Goal: Information Seeking & Learning: Learn about a topic

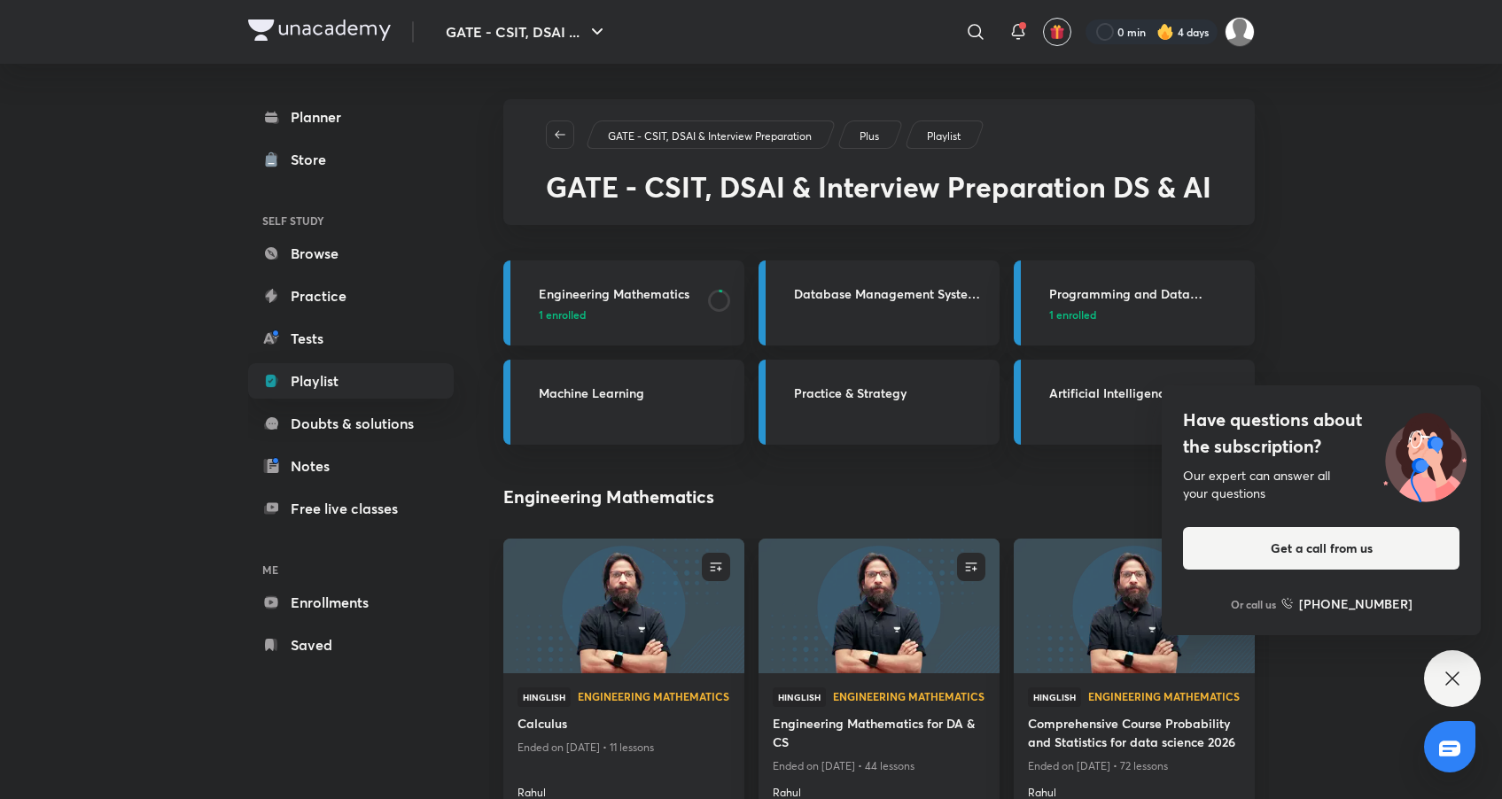
click at [1450, 696] on div "Have questions about the subscription? Our expert can answer all your questions…" at bounding box center [1452, 678] width 57 height 57
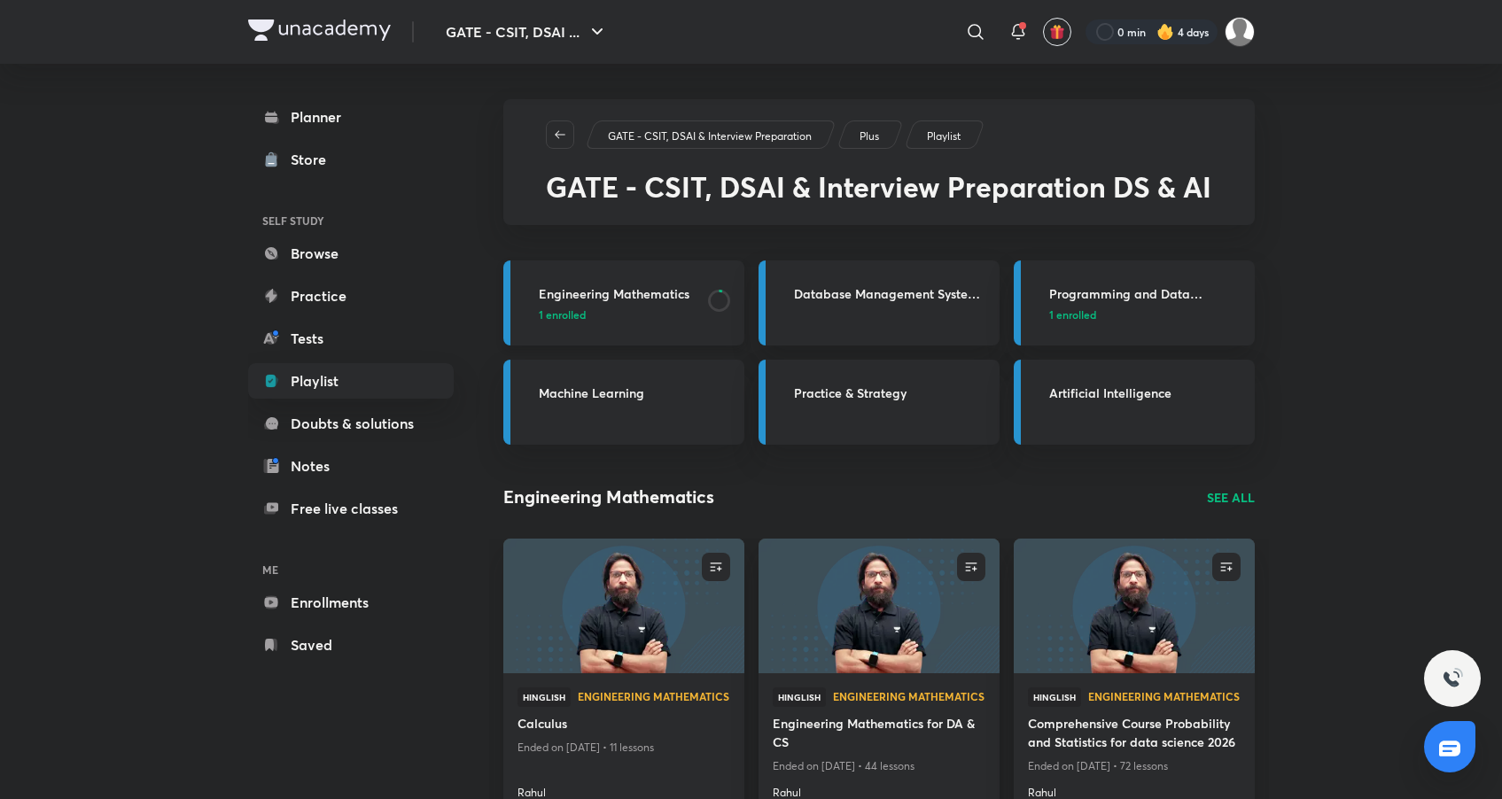
click at [641, 301] on h3 "Engineering Mathematics" at bounding box center [618, 293] width 159 height 19
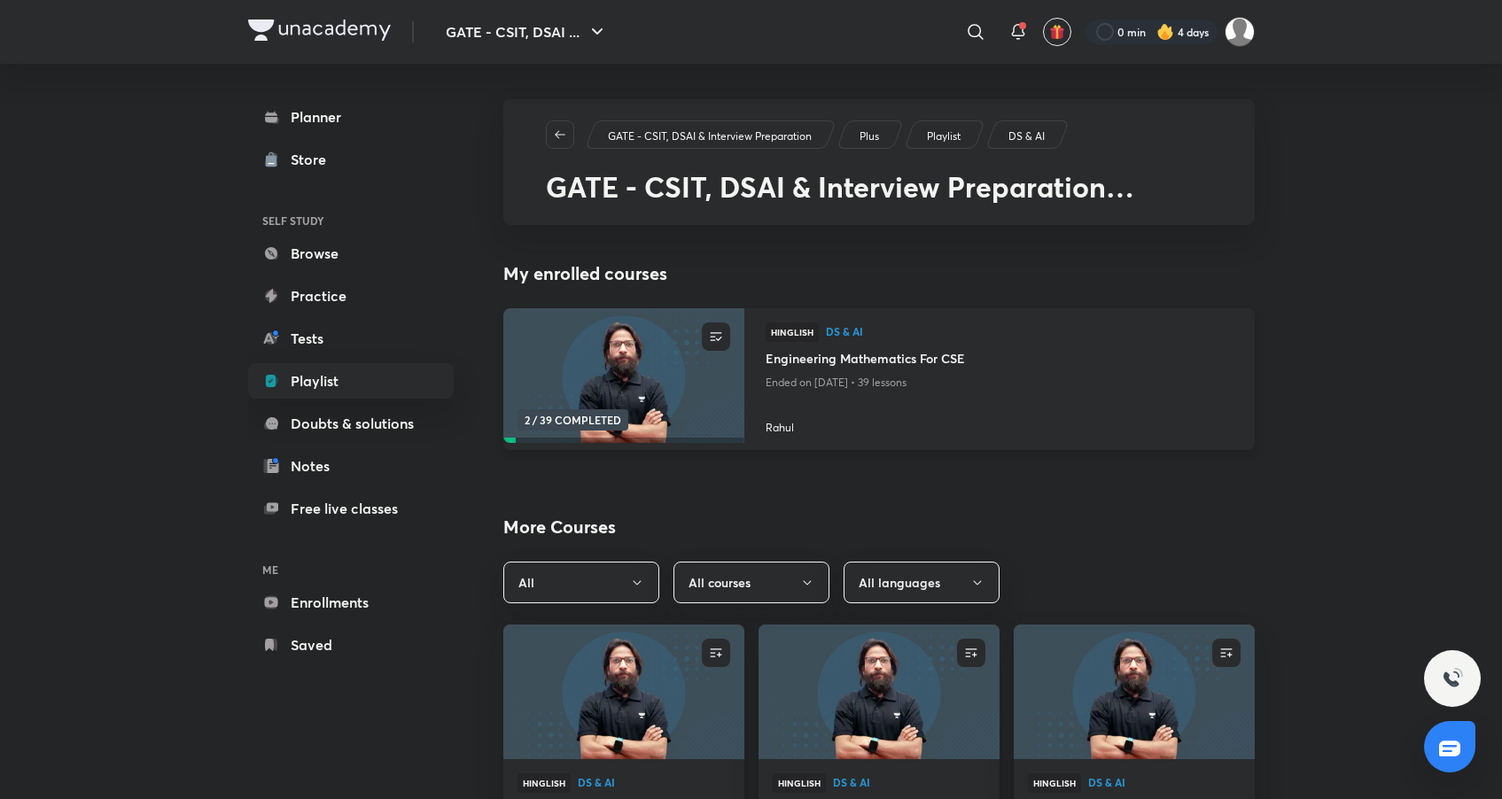
click at [692, 373] on img at bounding box center [623, 375] width 245 height 137
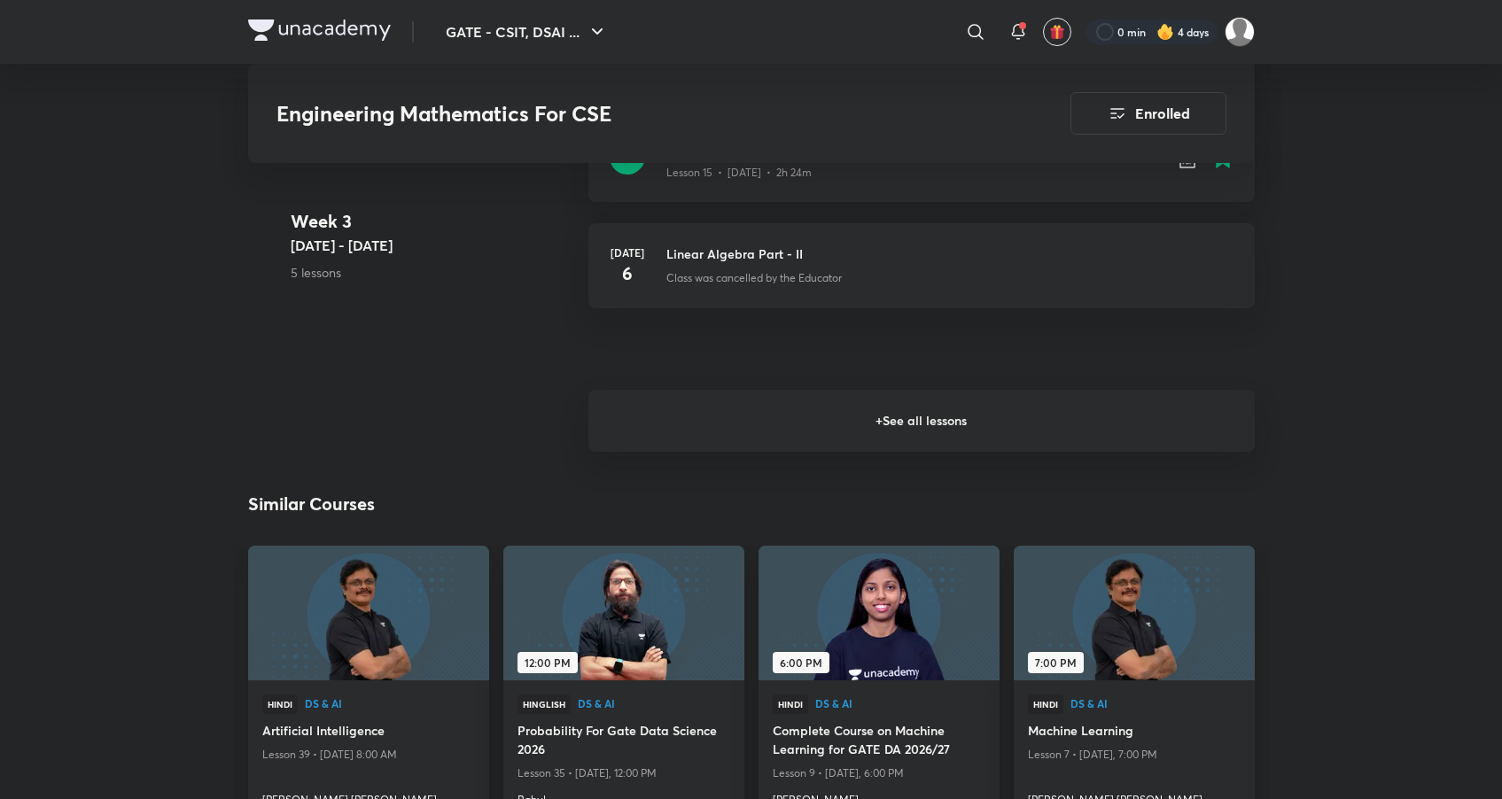
scroll to position [2879, 0]
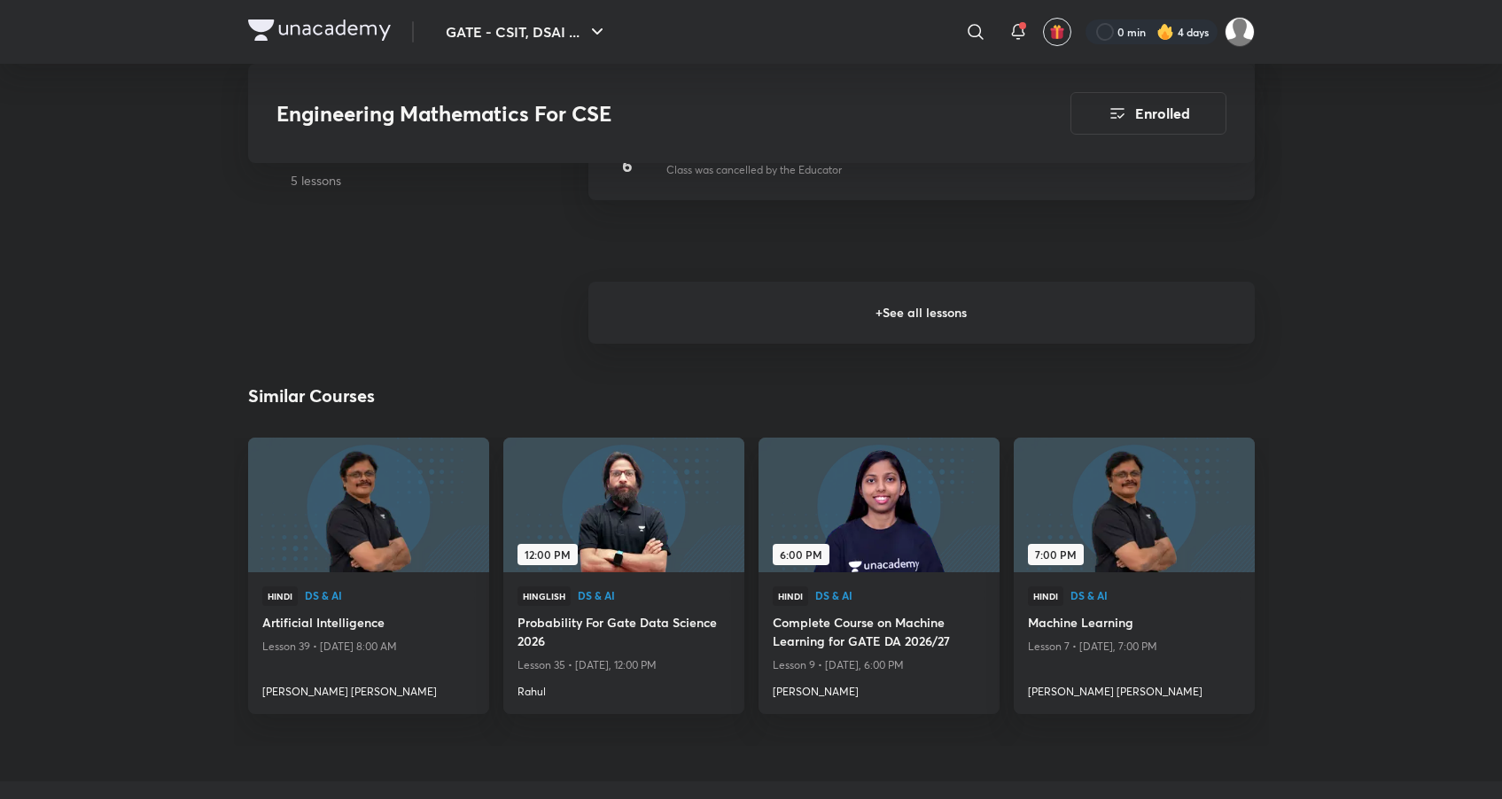
click at [867, 301] on h6 "+ See all lessons" at bounding box center [921, 313] width 666 height 62
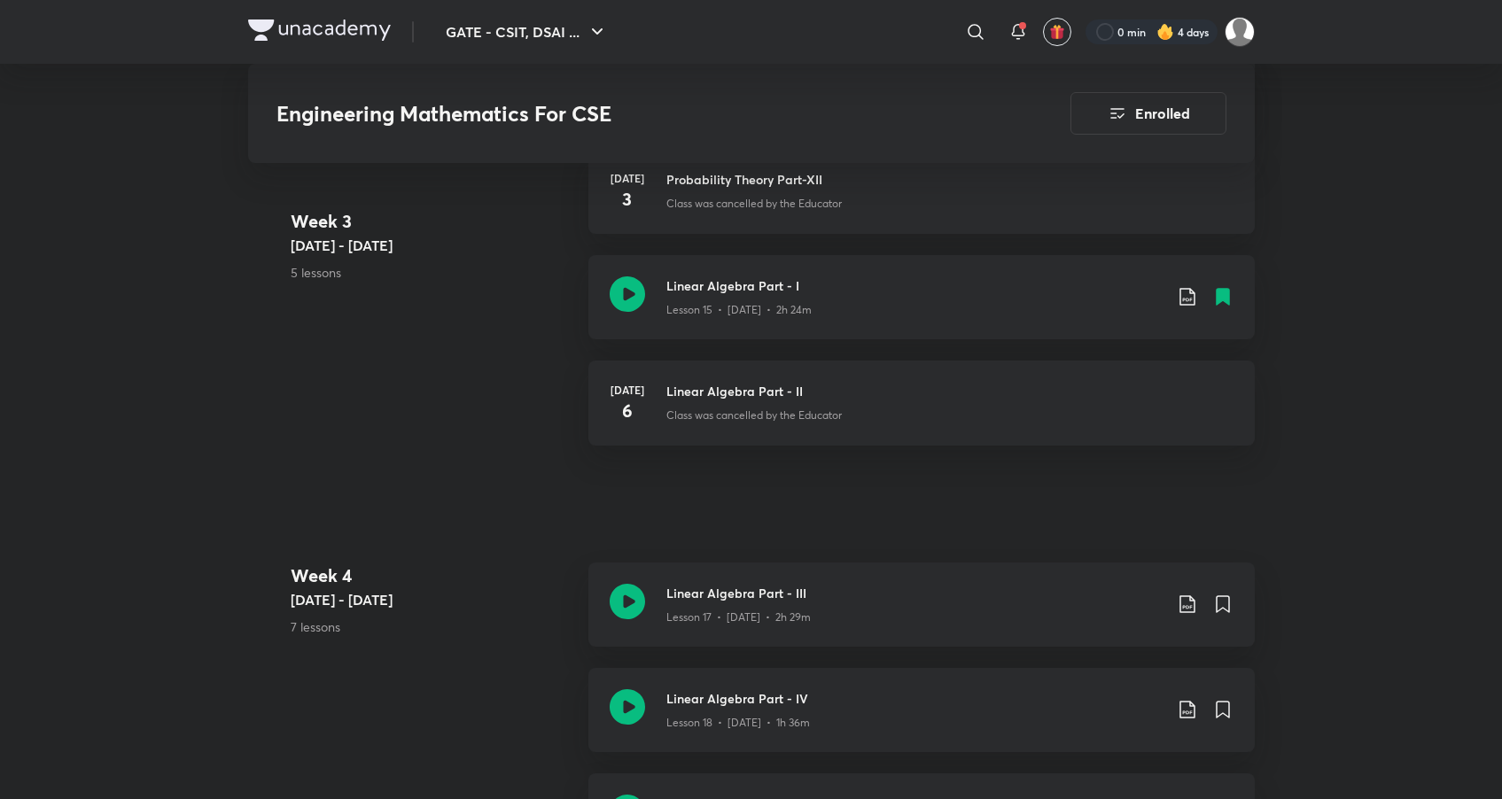
scroll to position [2637, 0]
click at [783, 581] on h3 "Linear Algebra Part - III" at bounding box center [914, 589] width 496 height 19
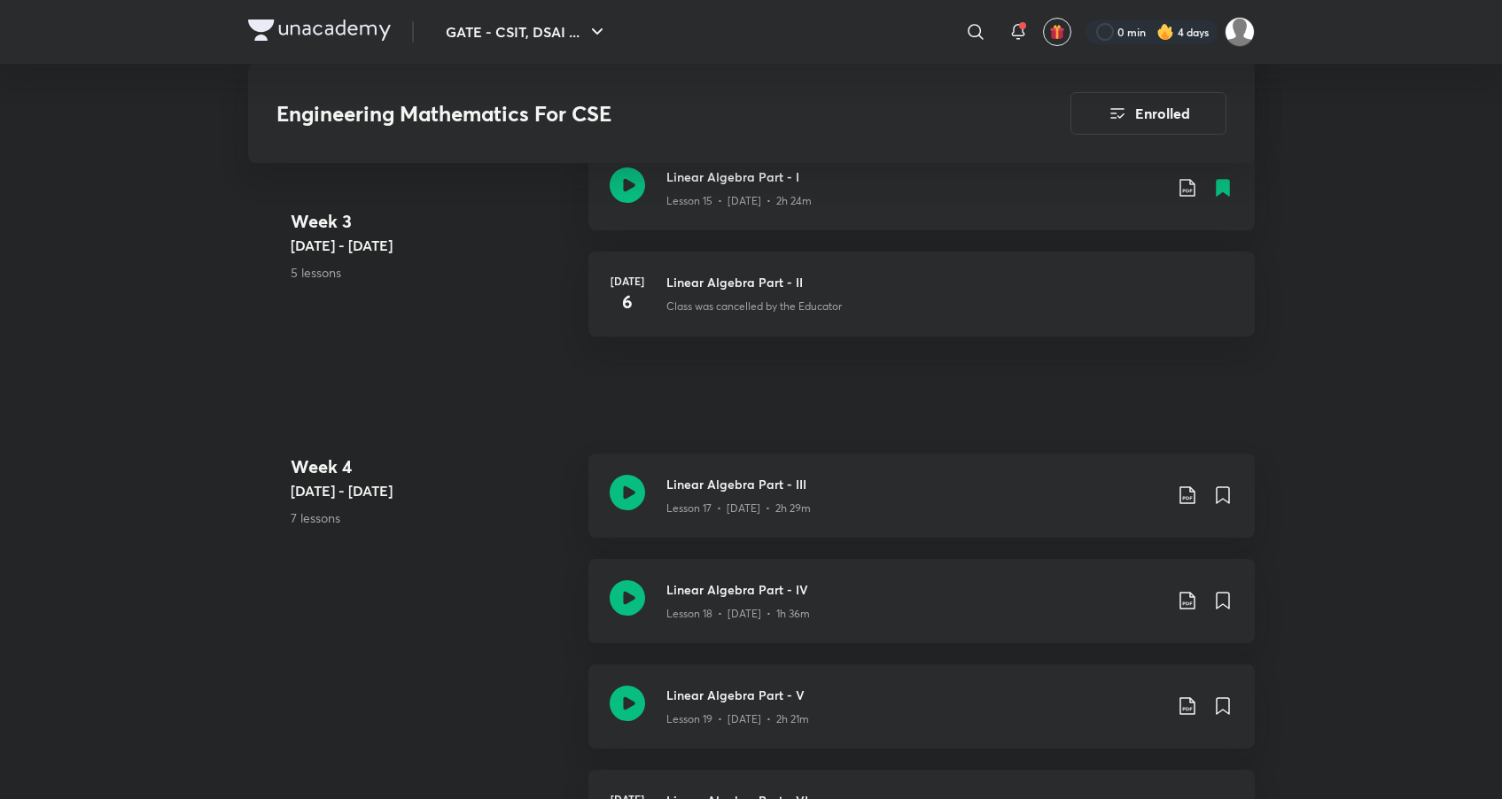
scroll to position [2753, 0]
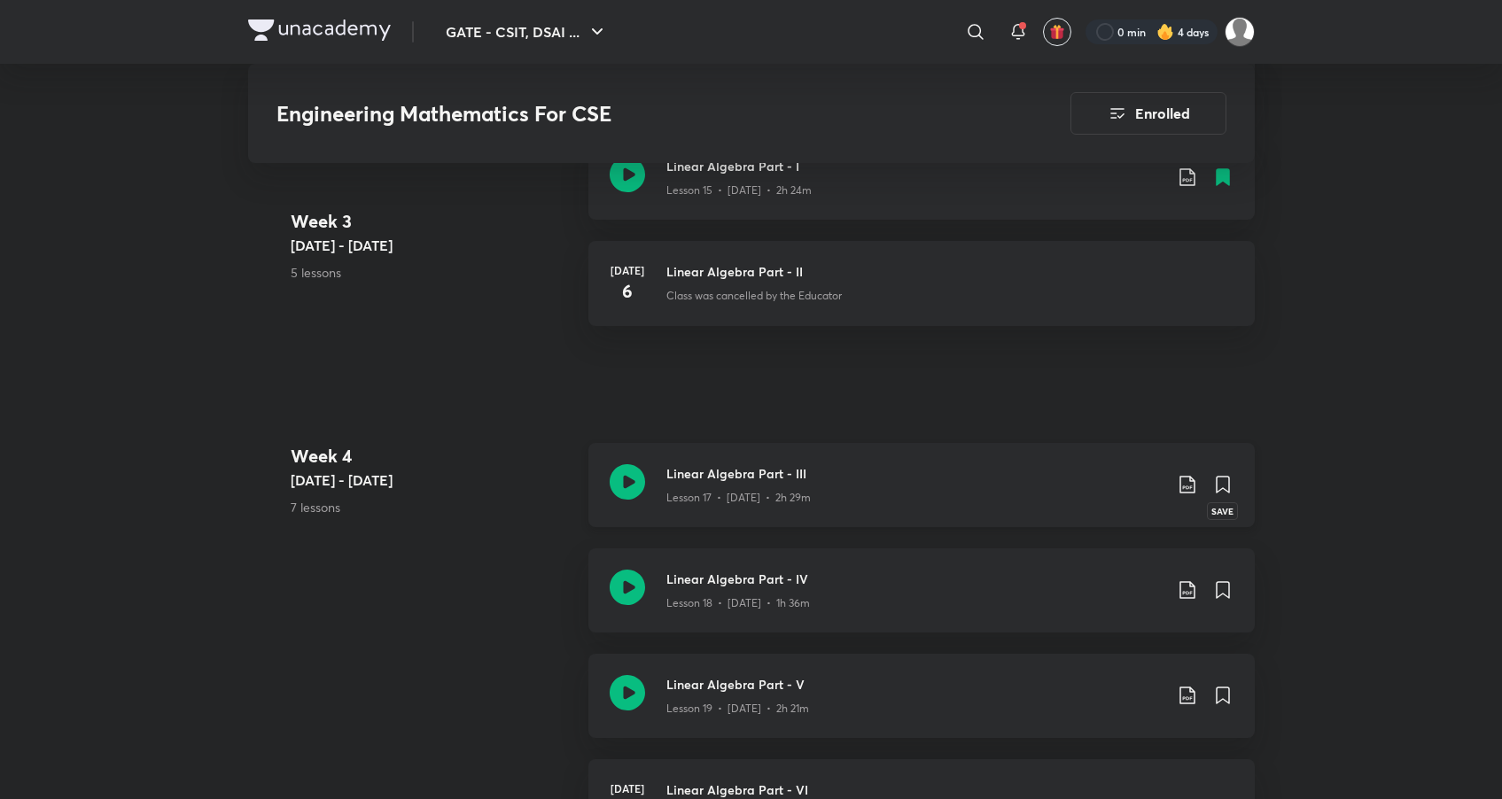
click at [1218, 478] on icon at bounding box center [1223, 485] width 12 height 16
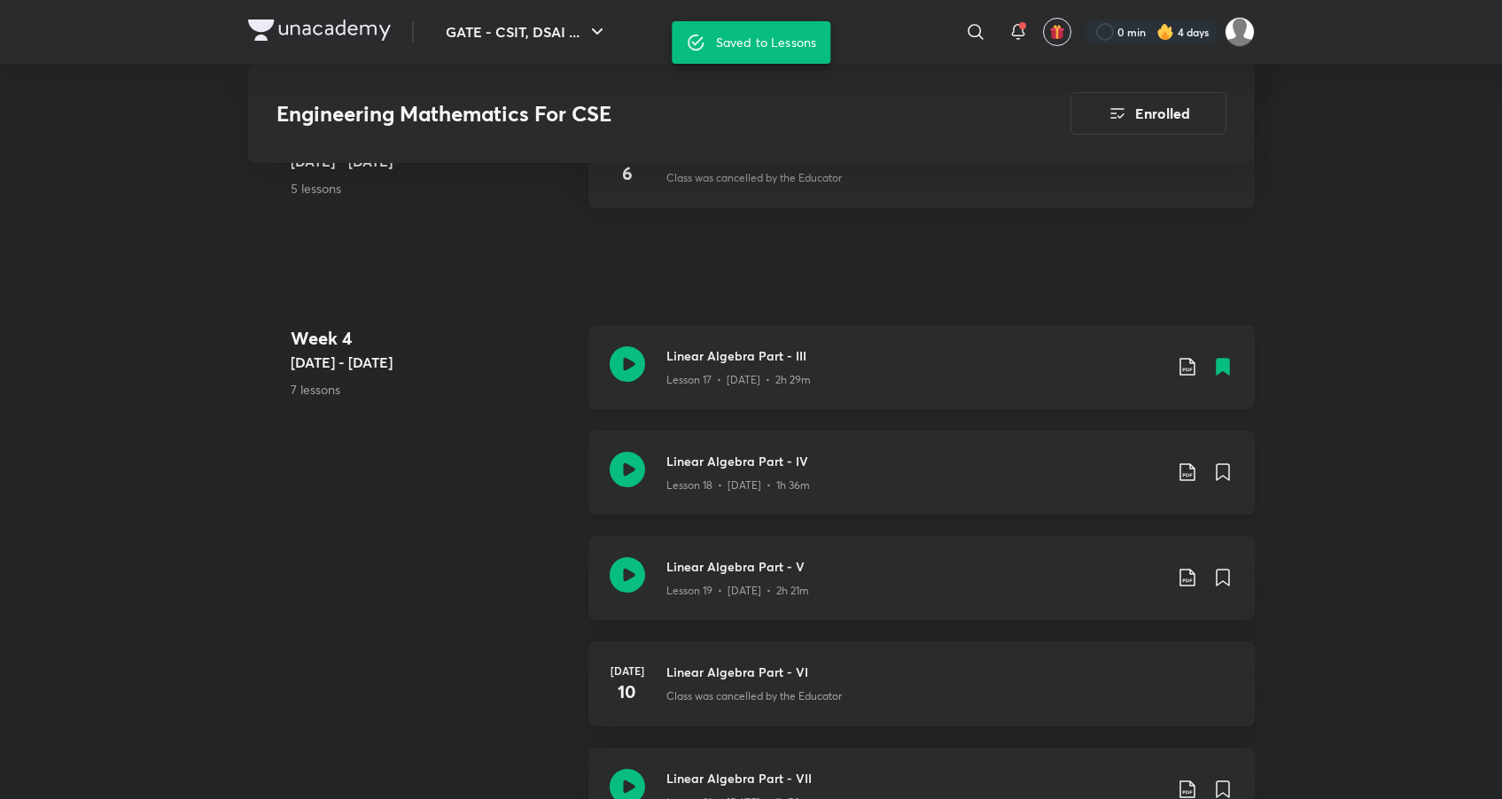
scroll to position [2918, 0]
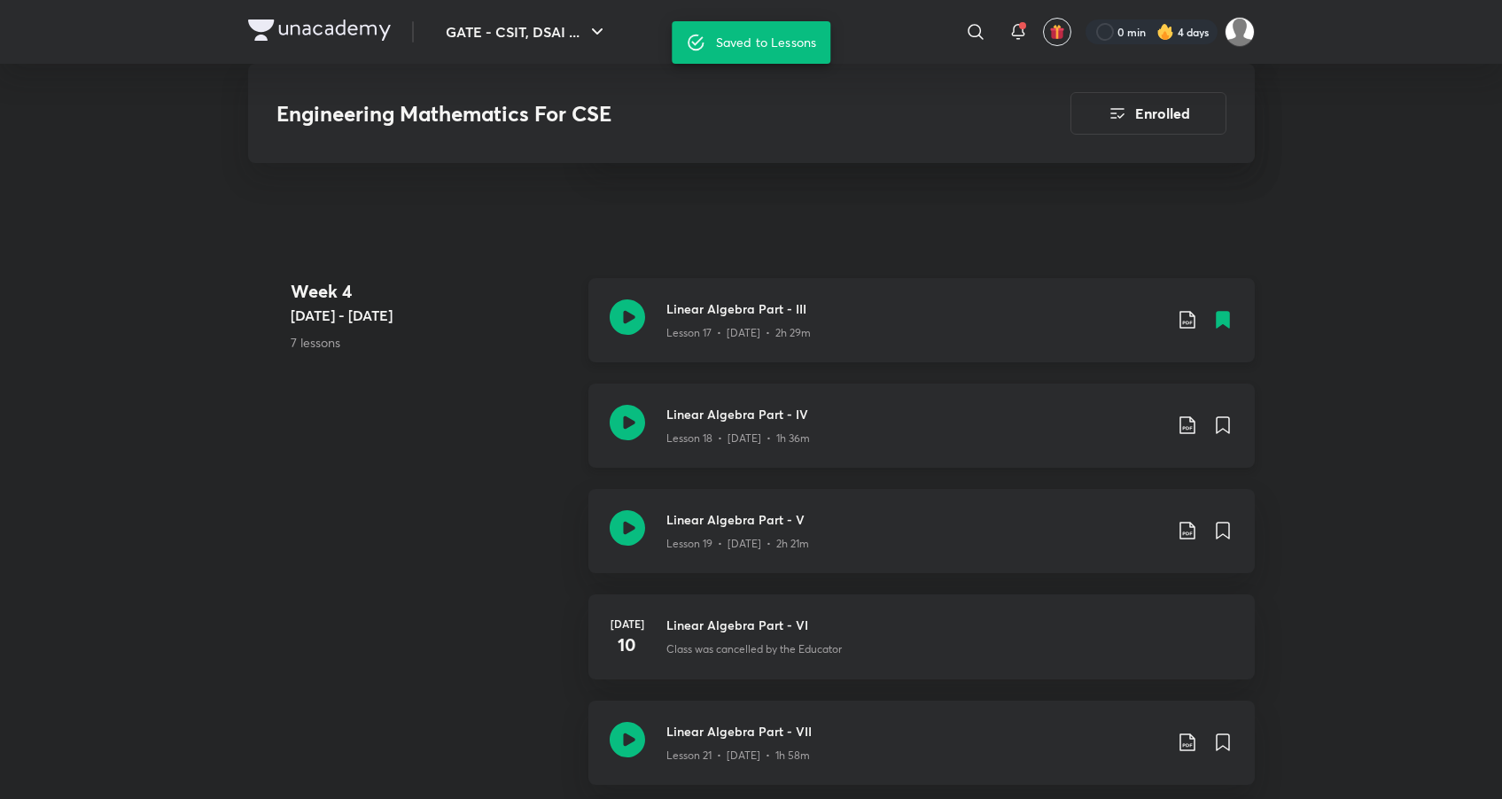
click at [854, 424] on div "Lesson 18 • [DATE] • 1h 36m" at bounding box center [914, 435] width 496 height 23
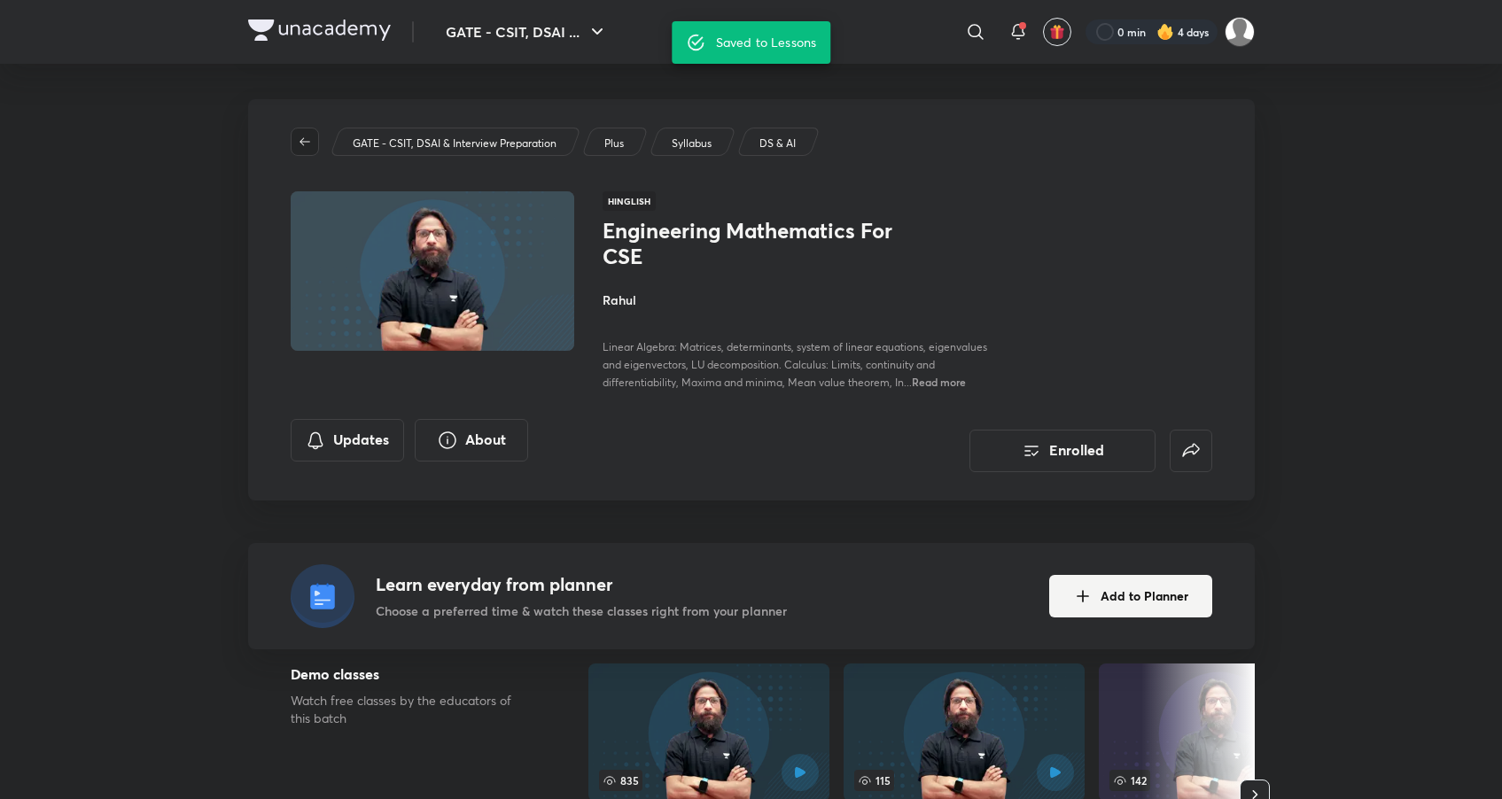
click at [300, 149] on button "button" at bounding box center [305, 142] width 28 height 28
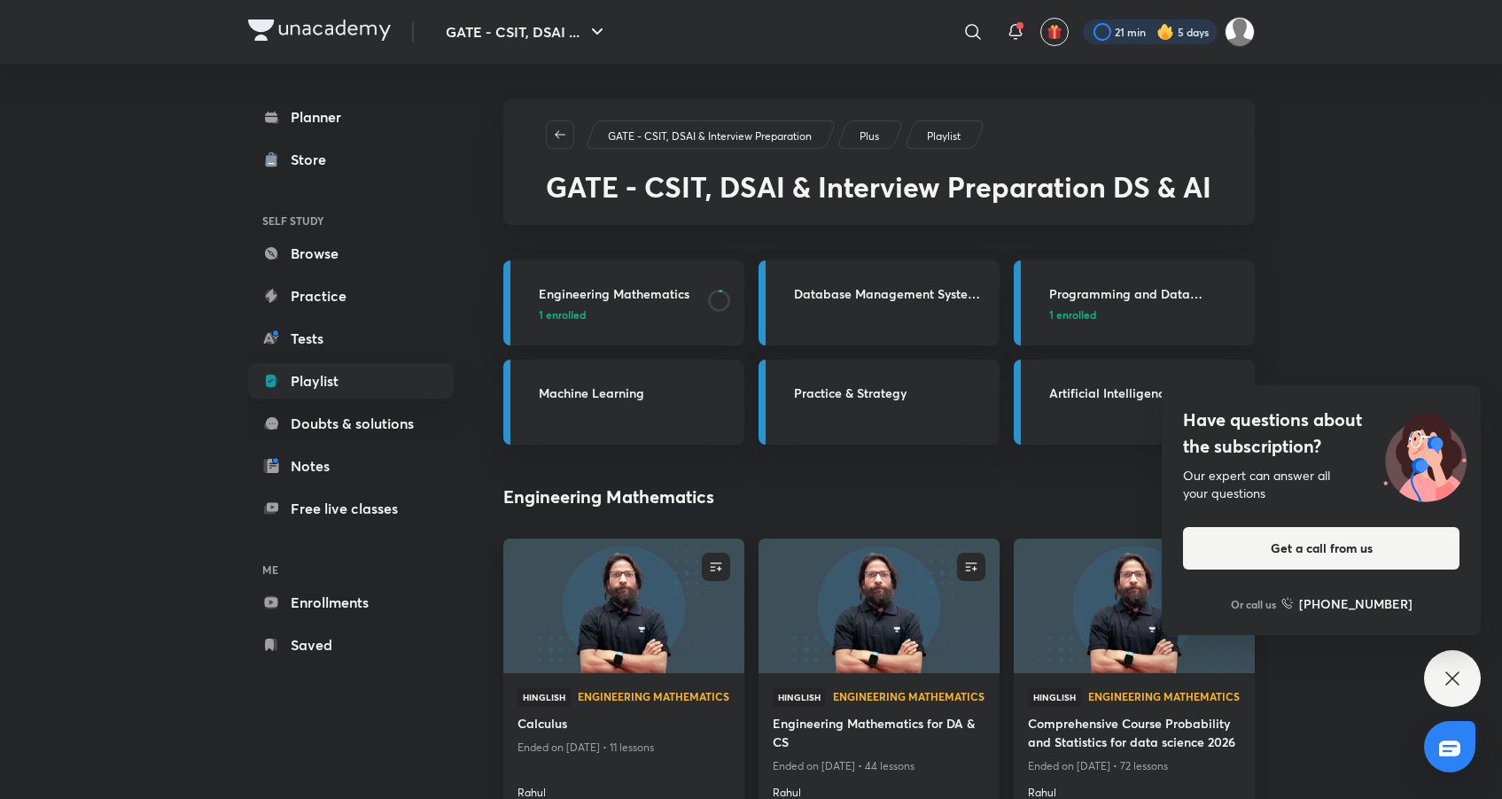
click at [1144, 29] on div at bounding box center [1150, 31] width 135 height 25
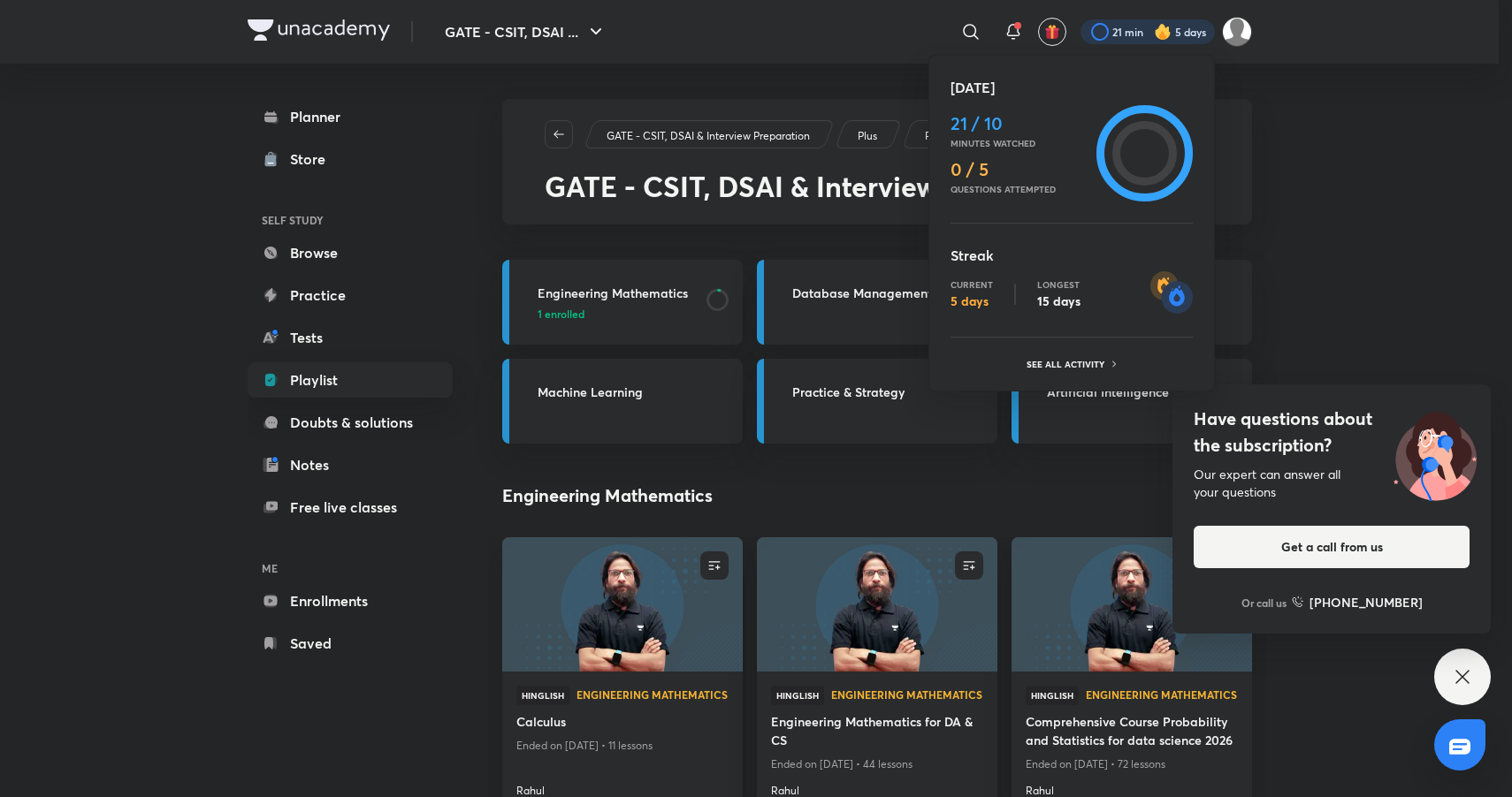
click at [1336, 185] on div at bounding box center [756, 398] width 1512 height 797
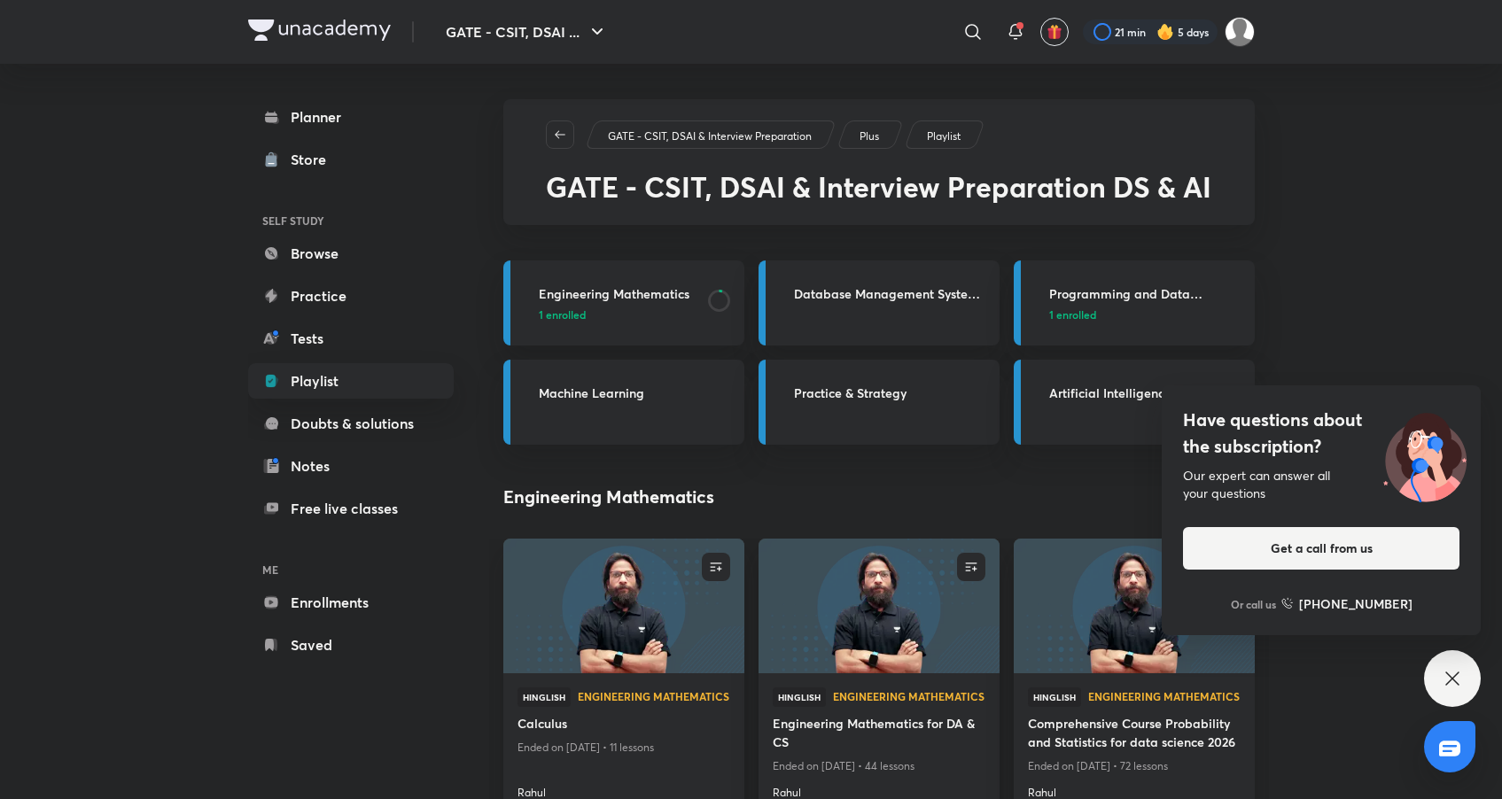
click at [1156, 27] on img at bounding box center [1165, 32] width 18 height 18
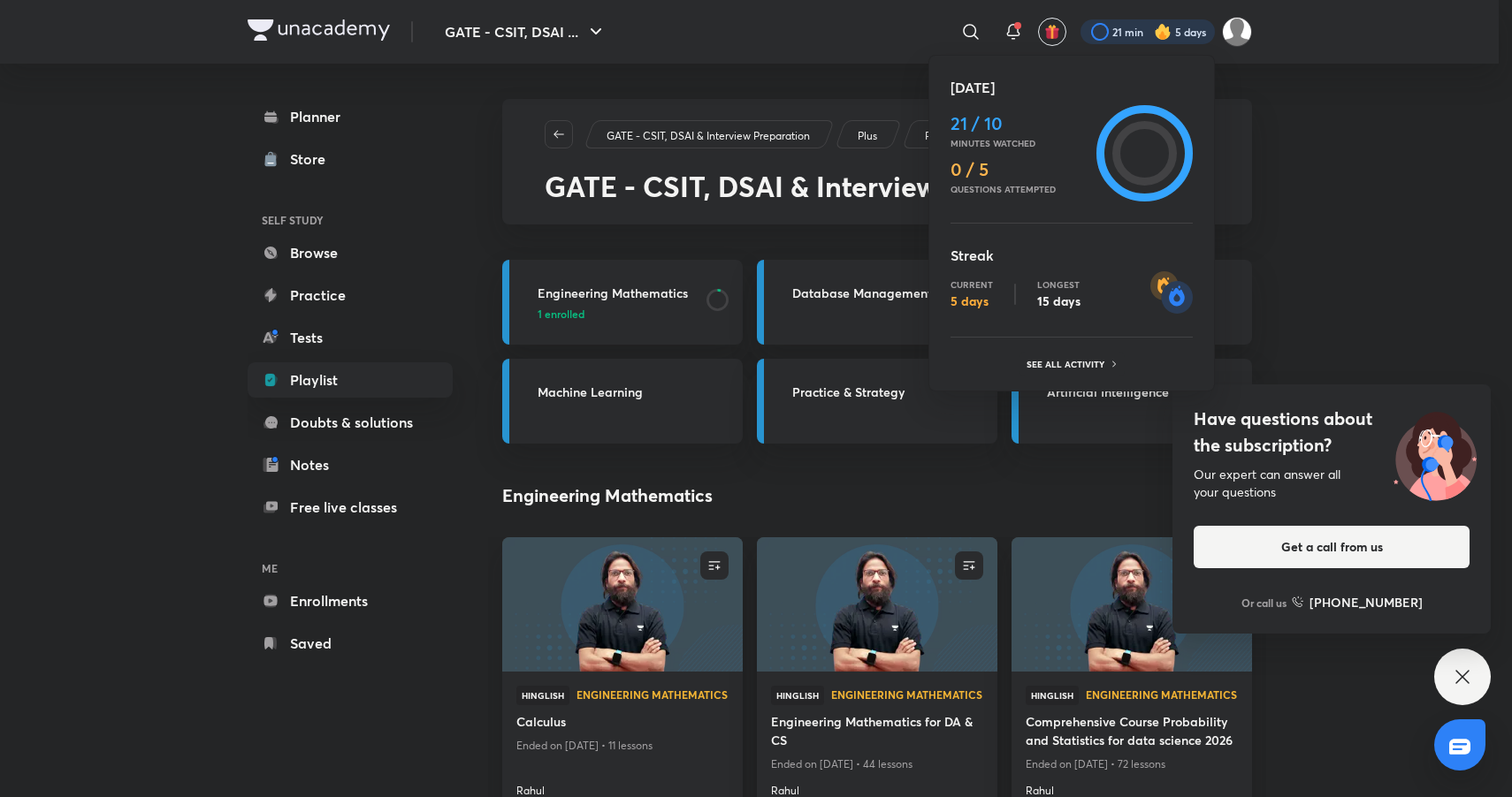
click at [1313, 253] on div at bounding box center [756, 398] width 1512 height 797
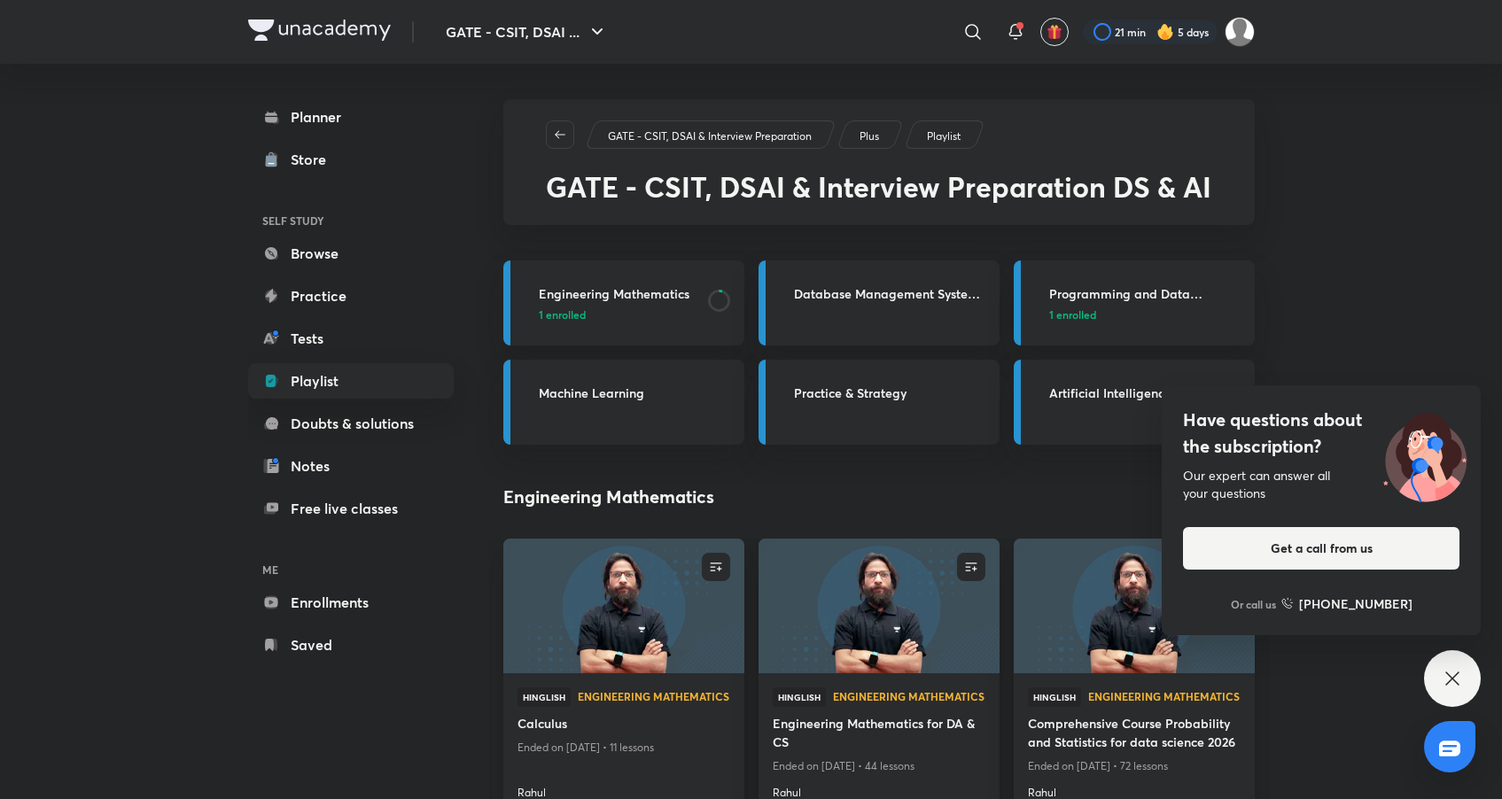
click at [1445, 677] on icon at bounding box center [1452, 678] width 21 height 21
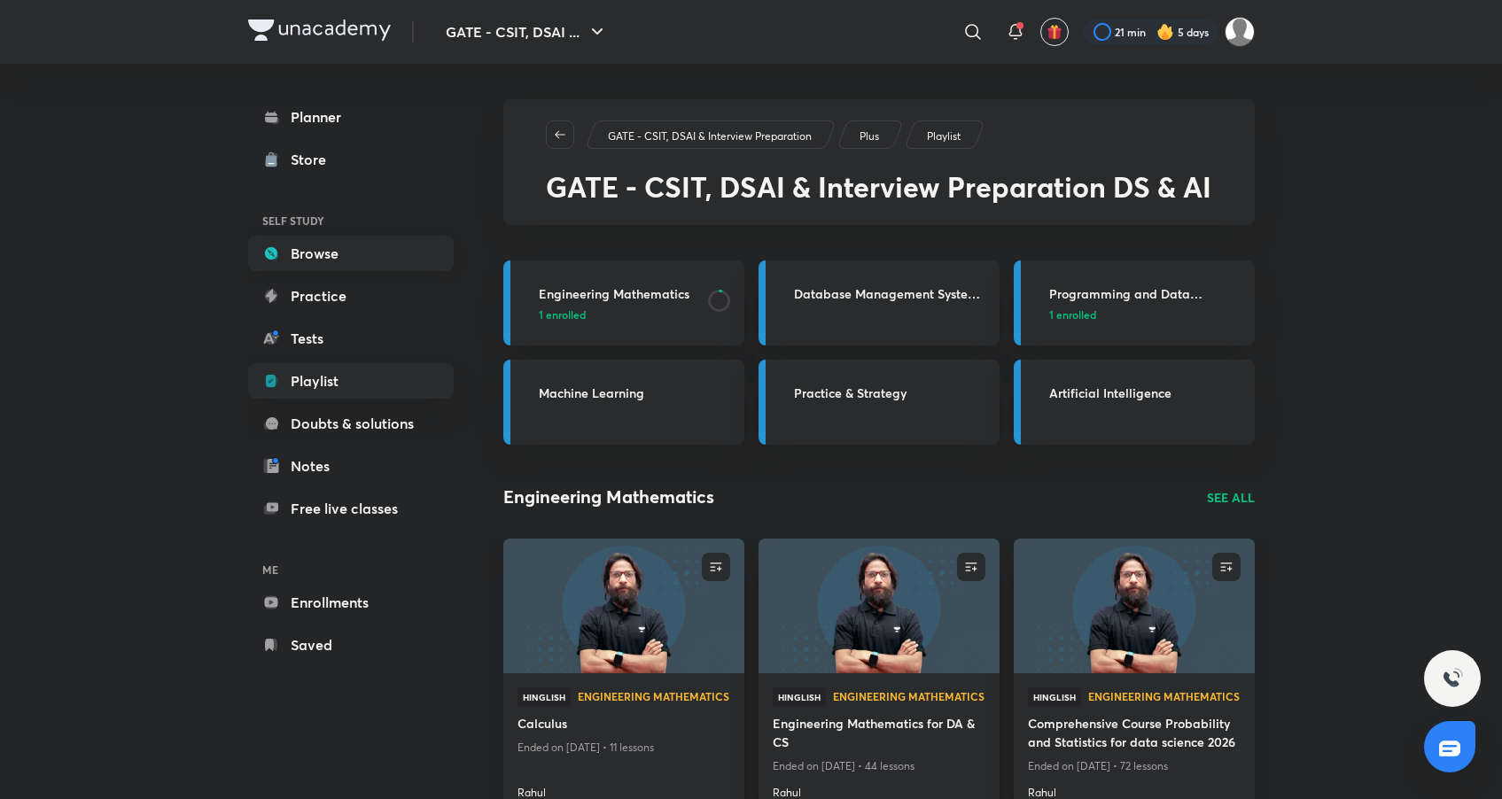
click at [393, 244] on link "Browse" at bounding box center [351, 253] width 206 height 35
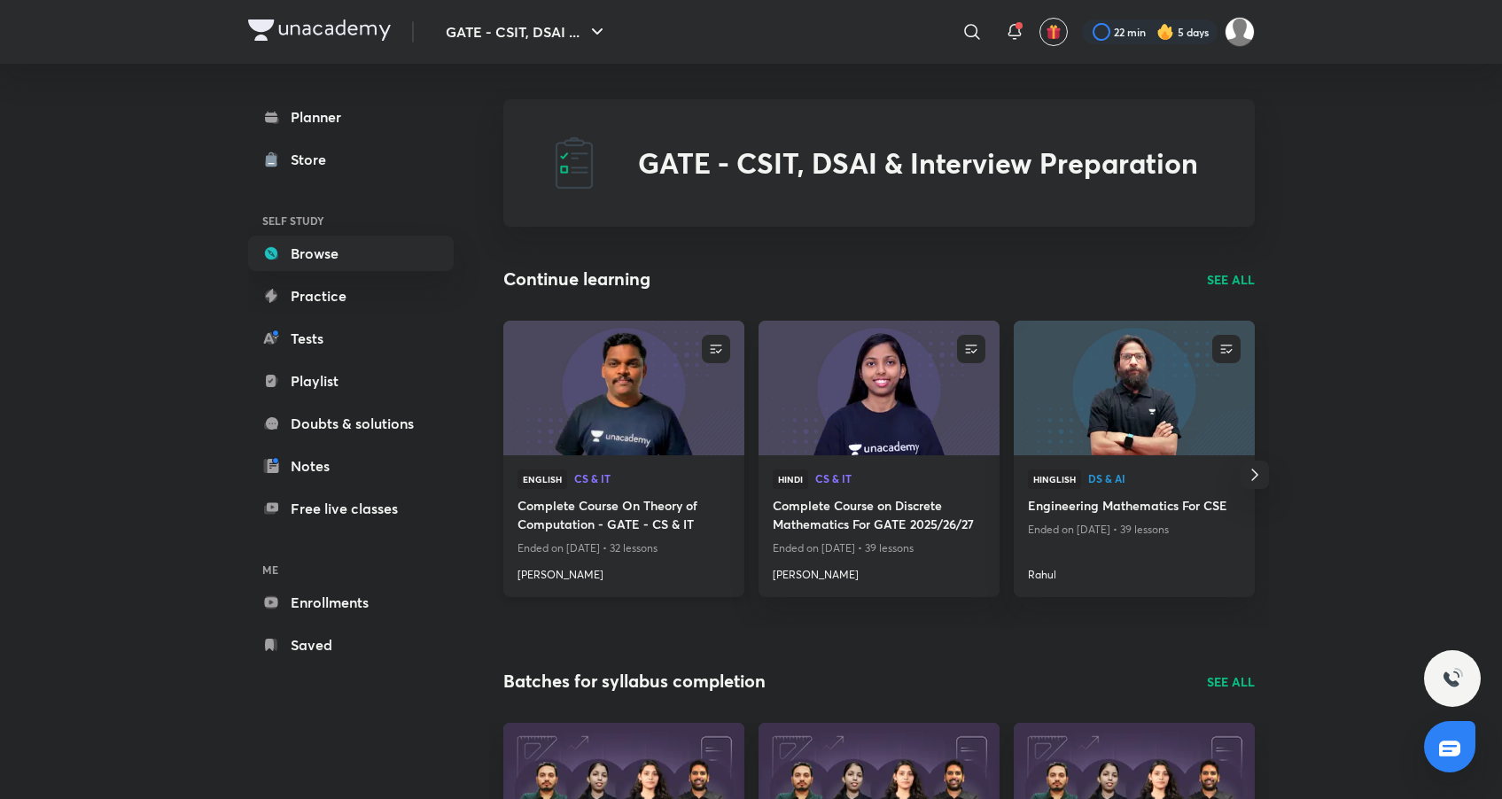
click at [588, 379] on img at bounding box center [623, 387] width 245 height 137
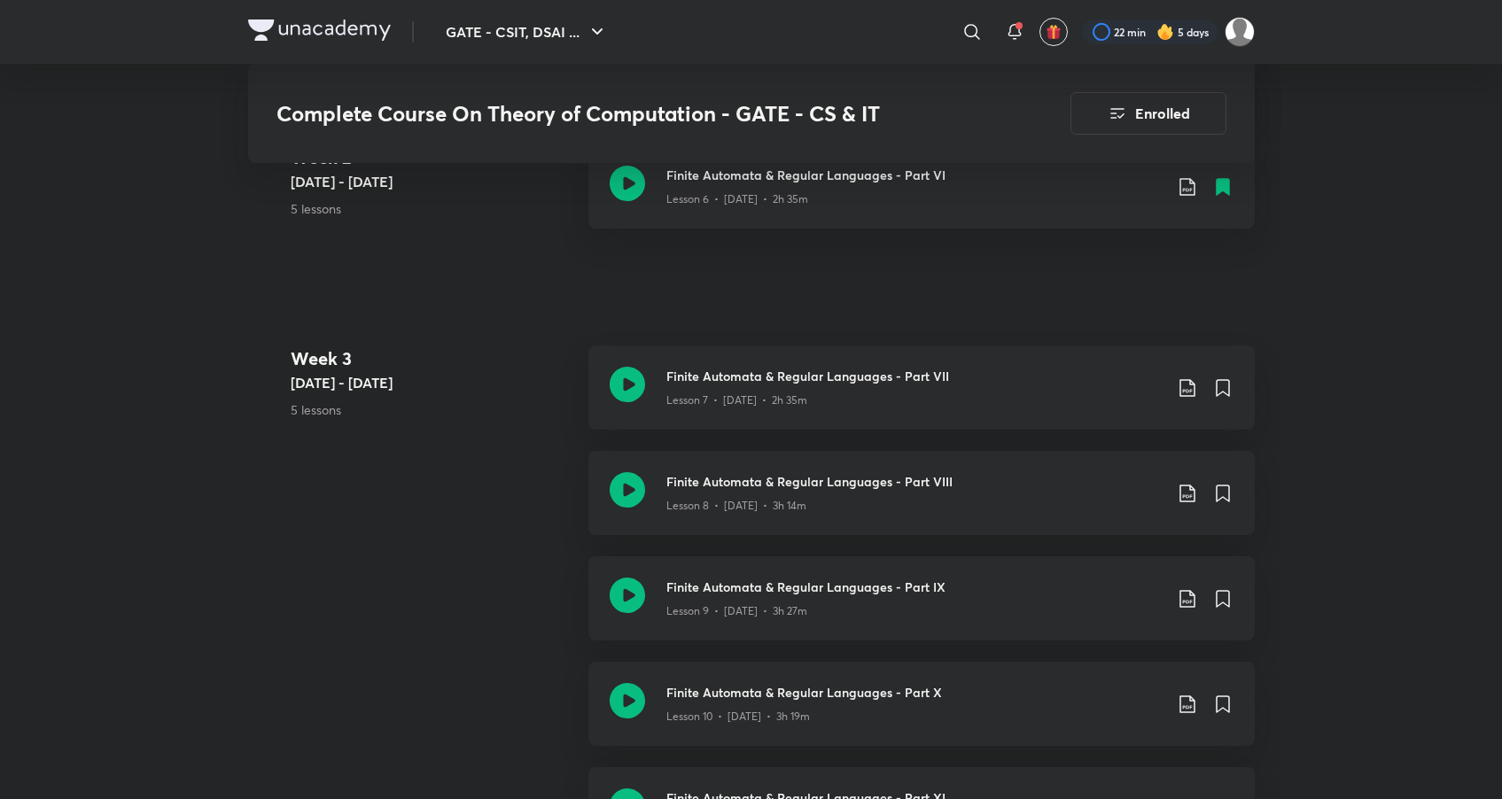
scroll to position [1410, 0]
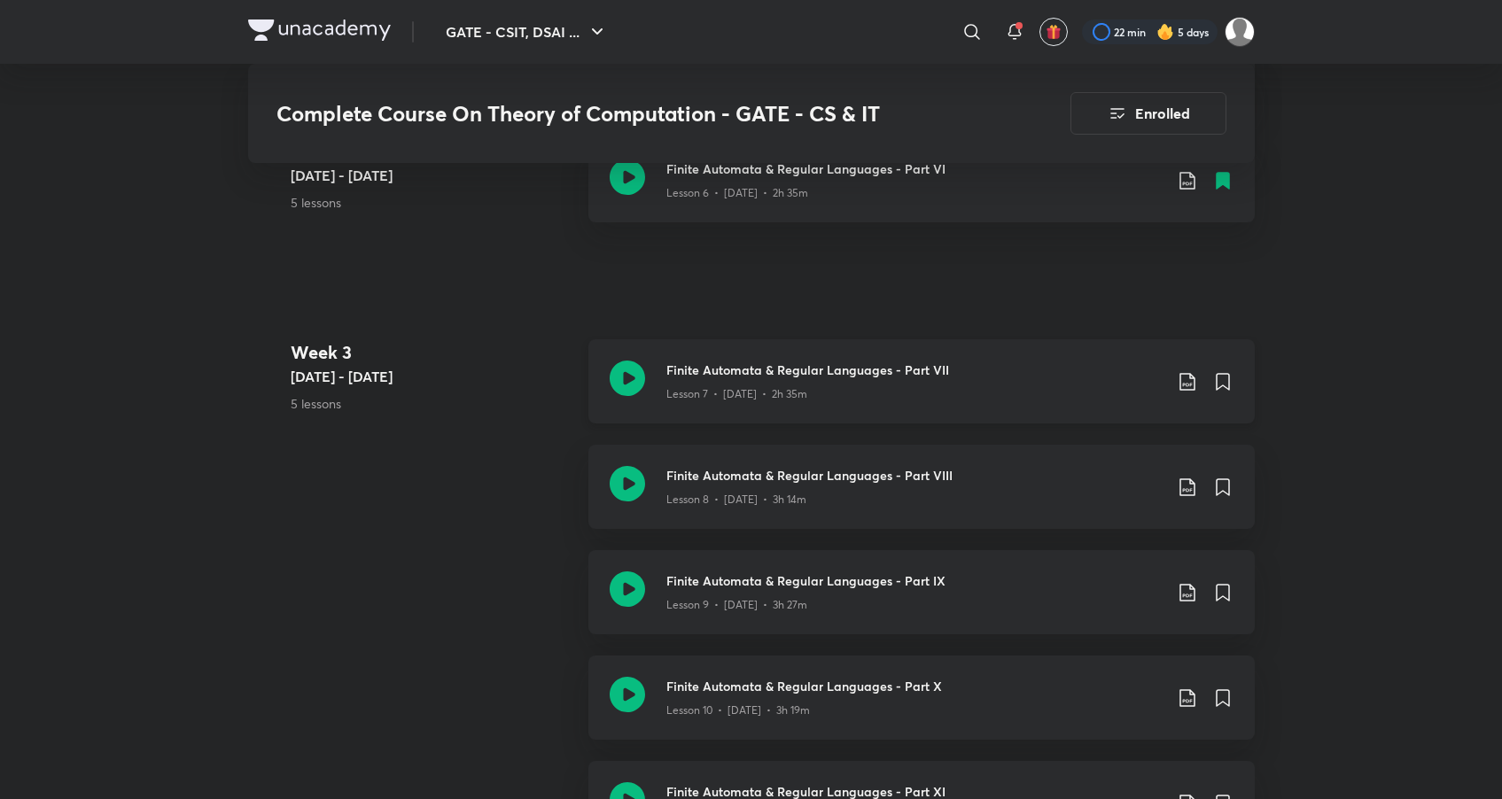
click at [816, 375] on h3 "Finite Automata & Regular Languages - Part VII" at bounding box center [914, 370] width 496 height 19
